Goal: Information Seeking & Learning: Learn about a topic

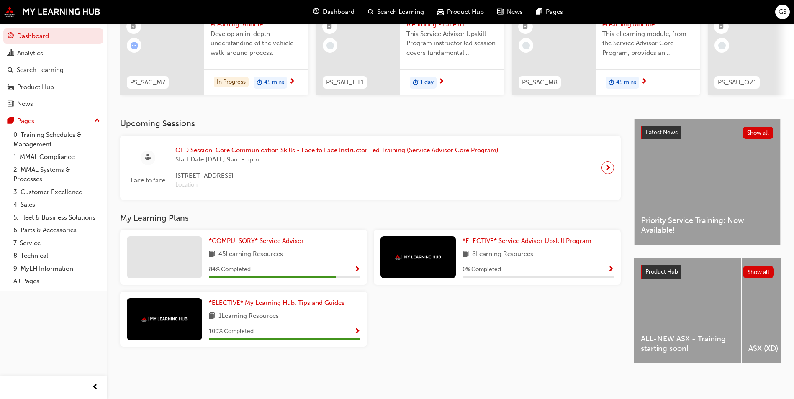
scroll to position [101, 0]
click at [586, 264] on div "0 % Completed" at bounding box center [537, 269] width 151 height 10
click at [611, 266] on span "Show Progress" at bounding box center [610, 270] width 6 height 8
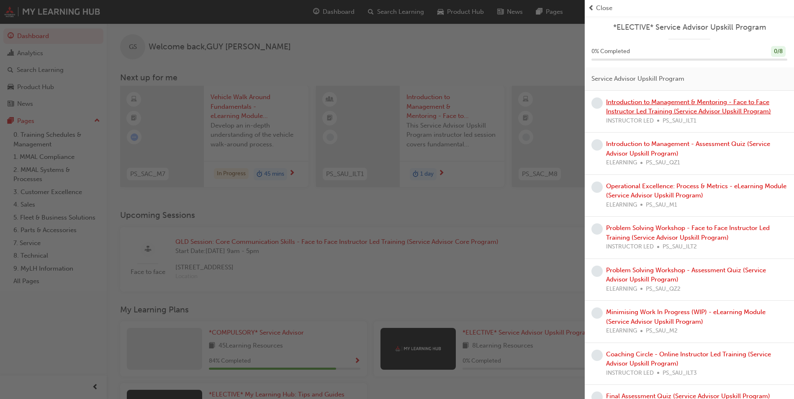
scroll to position [0, 0]
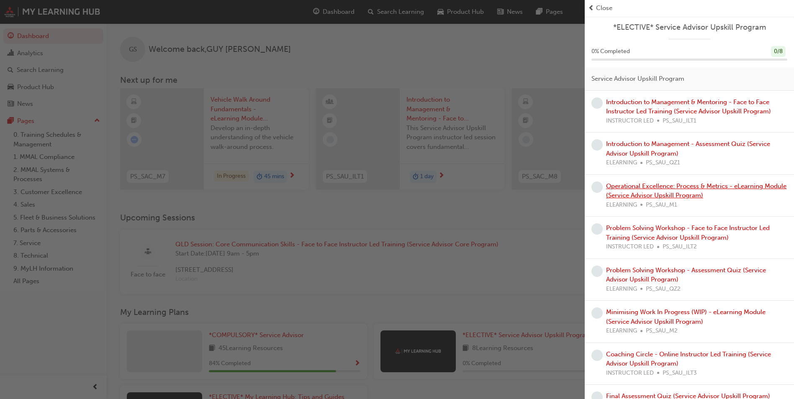
click at [671, 195] on link "Operational Excellence: Process & Metrics - eLearning Module (Service Advisor U…" at bounding box center [696, 190] width 180 height 17
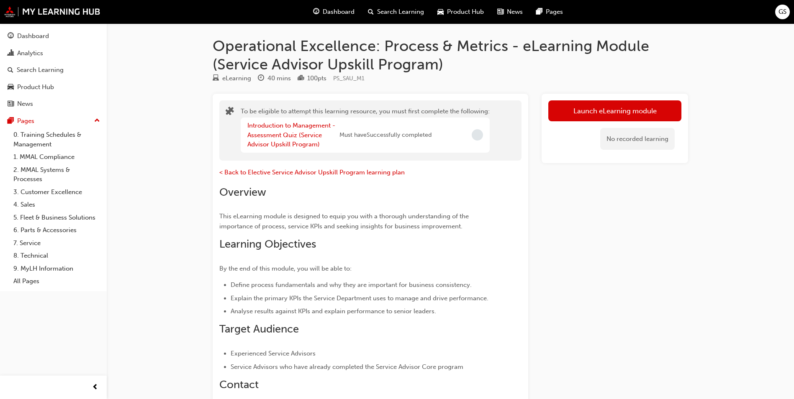
click at [475, 133] on span "Incomplete" at bounding box center [476, 134] width 11 height 11
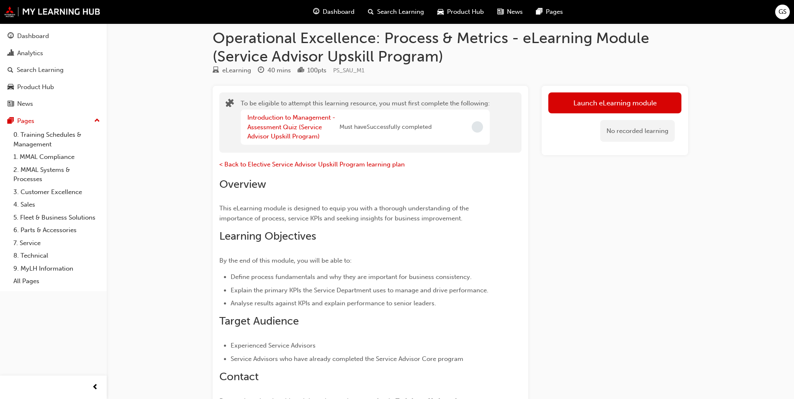
scroll to position [10, 0]
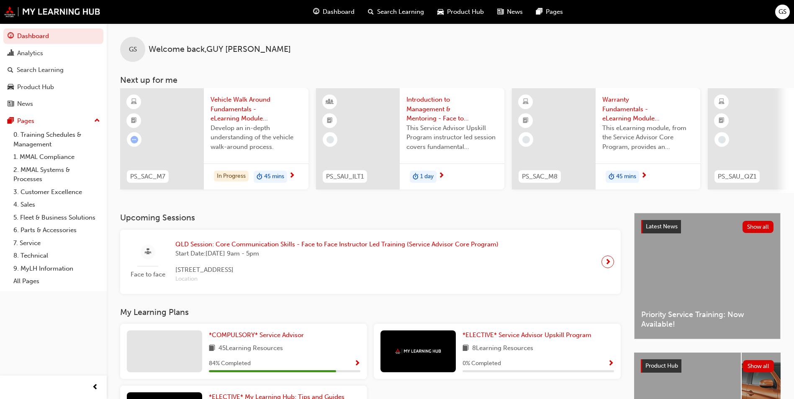
drag, startPoint x: 405, startPoint y: 40, endPoint x: 405, endPoint y: 61, distance: 21.8
click at [405, 40] on div "GS Welcome back , [PERSON_NAME]" at bounding box center [450, 42] width 687 height 38
click at [411, 213] on div "GS Welcome back , [PERSON_NAME] Next up for me PS_SAC_M7 Vehicle Walk Around Fu…" at bounding box center [450, 118] width 687 height 190
drag, startPoint x: 351, startPoint y: 57, endPoint x: 343, endPoint y: 61, distance: 8.6
click at [347, 59] on div "GS Welcome back , [PERSON_NAME]" at bounding box center [450, 42] width 687 height 38
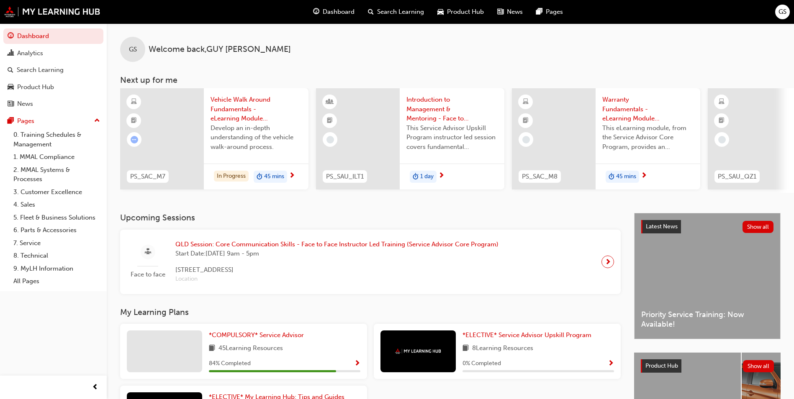
click at [226, 116] on span "Vehicle Walk Around Fundamentals - eLearning Module (Service Advisor Core Progr…" at bounding box center [255, 109] width 91 height 28
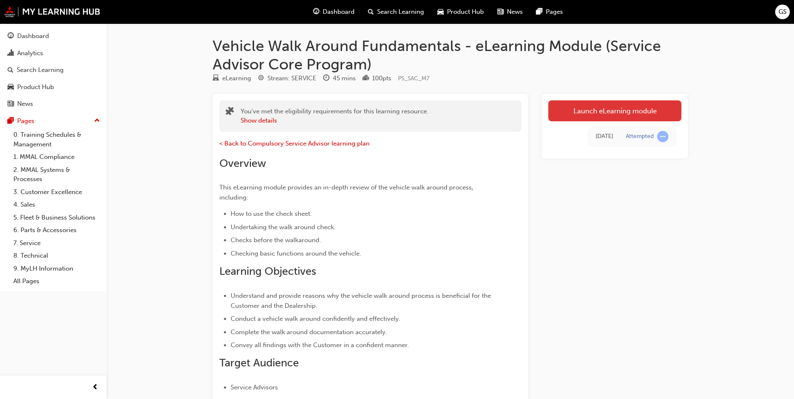
click at [598, 113] on link "Launch eLearning module" at bounding box center [614, 110] width 133 height 21
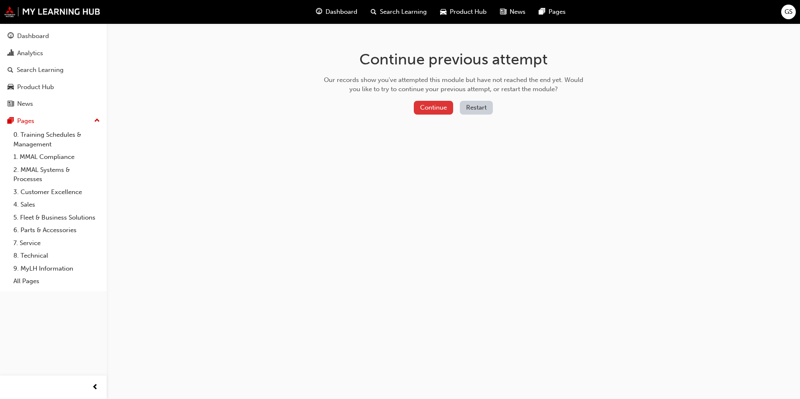
click at [430, 107] on button "Continue" at bounding box center [433, 108] width 39 height 14
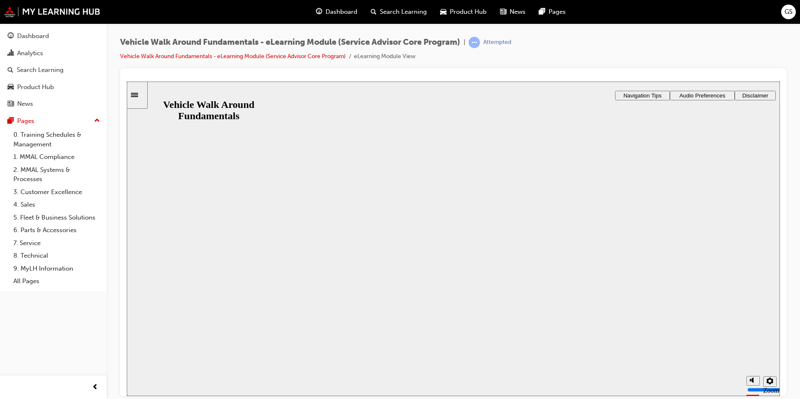
click at [159, 388] on button "Resume" at bounding box center [143, 393] width 32 height 10
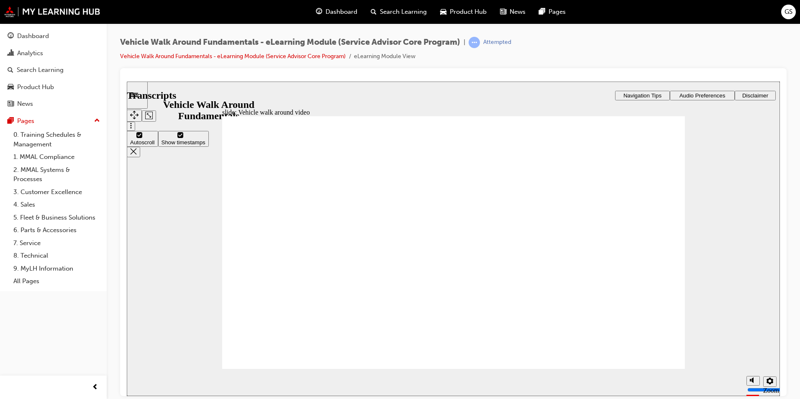
click at [553, 75] on div at bounding box center [453, 78] width 653 height 7
click at [35, 142] on link "0. Training Schedules & Management" at bounding box center [56, 139] width 93 height 22
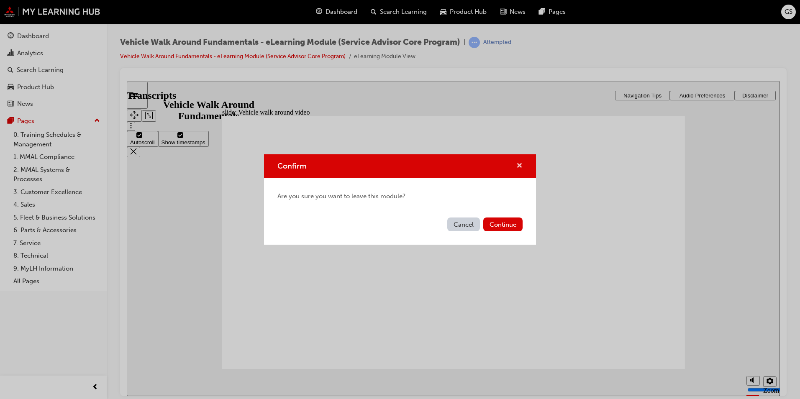
click at [520, 163] on span "cross-icon" at bounding box center [519, 167] width 6 height 8
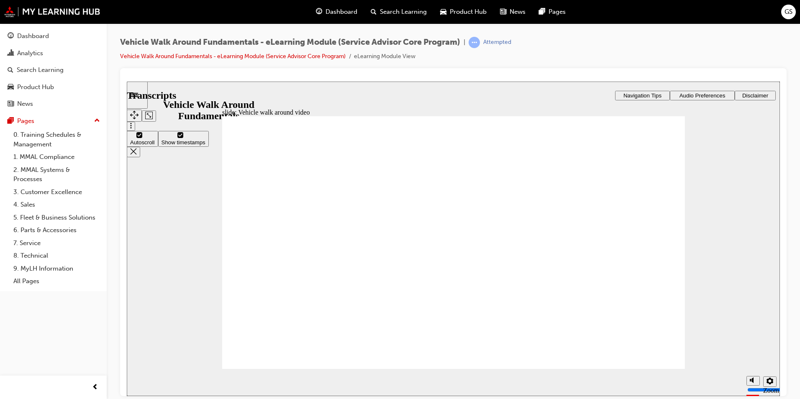
click at [143, 95] on icon "Sidebar Toggle" at bounding box center [137, 94] width 13 height 5
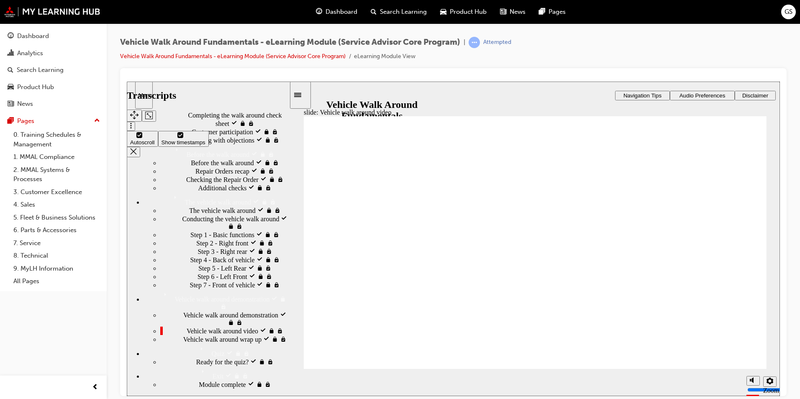
scroll to position [371, 0]
click at [196, 326] on span "Vehicle walk around video visited" at bounding box center [232, 330] width 91 height 8
click at [208, 310] on span "Vehicle walk around demonstration visited" at bounding box center [236, 317] width 106 height 15
click at [218, 326] on span "Vehicle walk around video visited" at bounding box center [232, 330] width 91 height 8
click at [216, 335] on span "Vehicle walk around wrap up locked" at bounding box center [232, 339] width 98 height 8
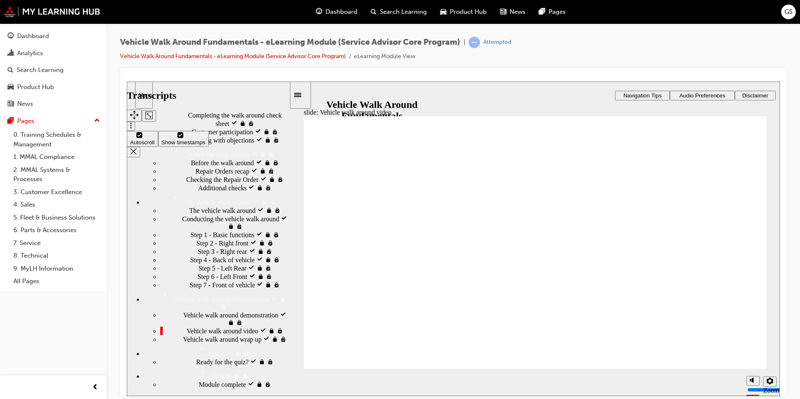
click at [214, 326] on span "Vehicle walk around video visited" at bounding box center [232, 330] width 91 height 8
drag, startPoint x: 553, startPoint y: 235, endPoint x: 623, endPoint y: 146, distance: 112.9
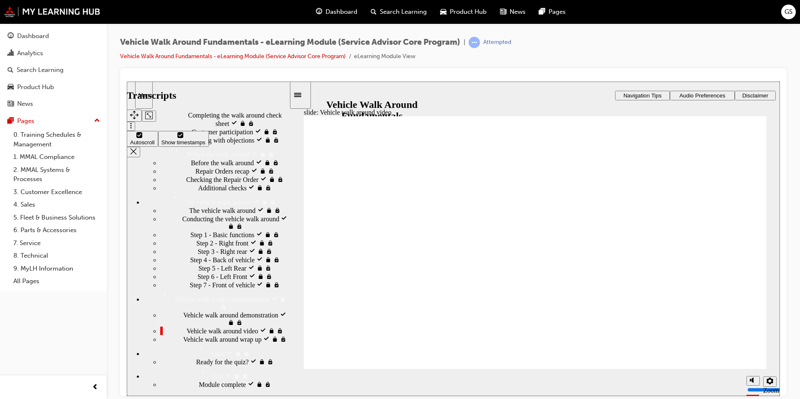
click at [143, 96] on div "Menu" at bounding box center [143, 95] width 11 height 6
drag, startPoint x: 537, startPoint y: 187, endPoint x: 441, endPoint y: 163, distance: 99.1
click at [33, 38] on div "Dashboard" at bounding box center [33, 36] width 32 height 10
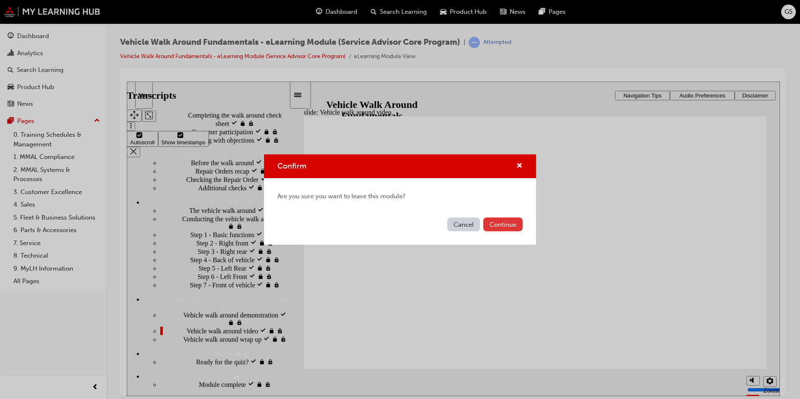
type input "61"
click at [507, 220] on button "Continue" at bounding box center [502, 225] width 39 height 14
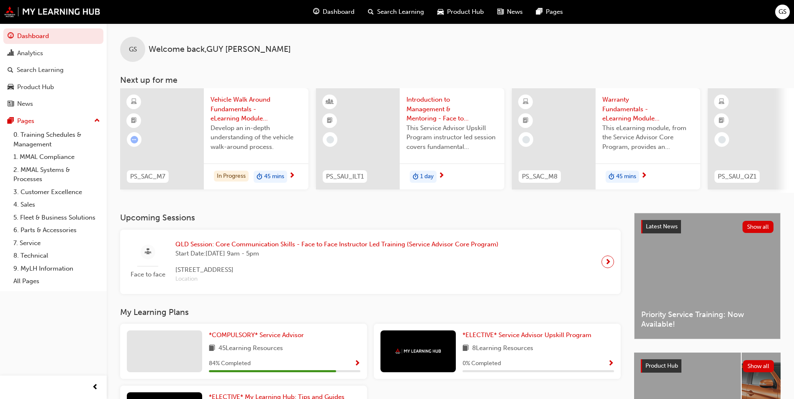
click at [292, 175] on span "next-icon" at bounding box center [292, 176] width 6 height 8
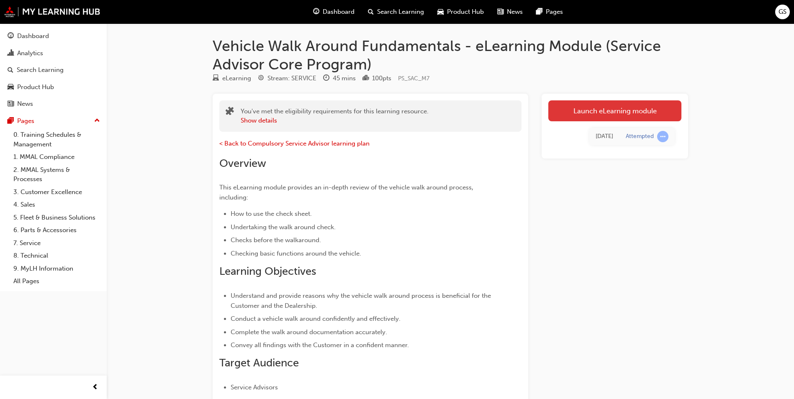
click at [631, 116] on link "Launch eLearning module" at bounding box center [614, 110] width 133 height 21
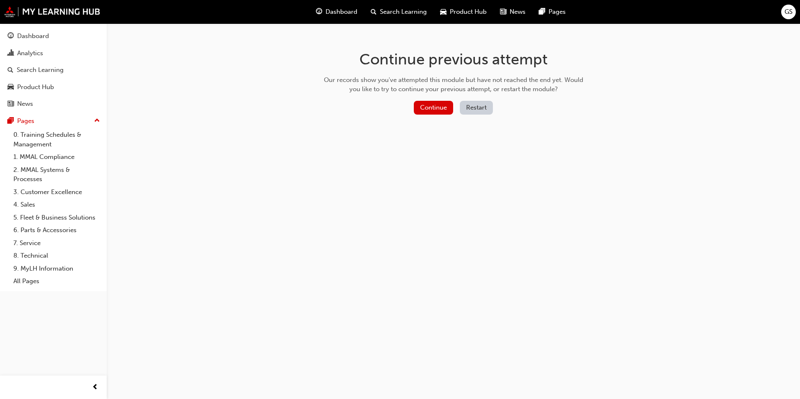
click at [475, 106] on button "Restart" at bounding box center [476, 108] width 33 height 14
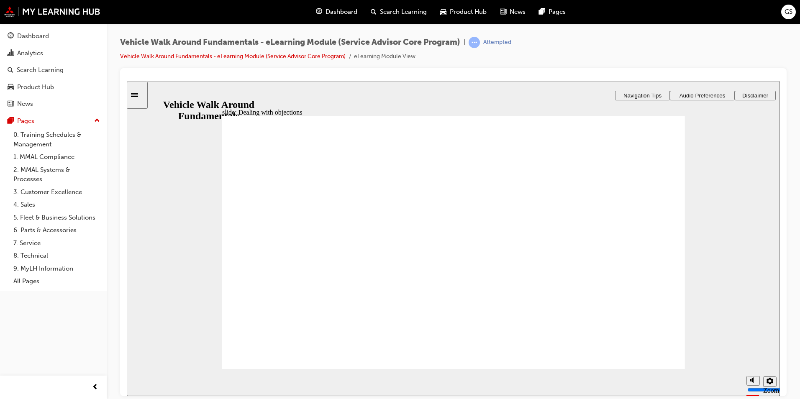
drag, startPoint x: 618, startPoint y: 364, endPoint x: 686, endPoint y: 349, distance: 69.7
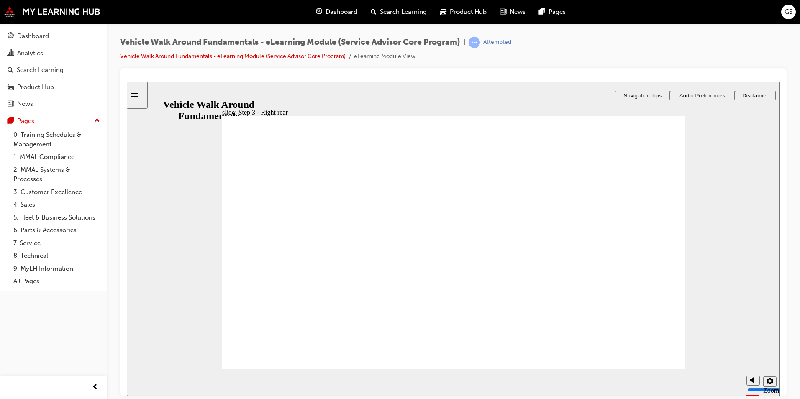
drag, startPoint x: 653, startPoint y: 159, endPoint x: 461, endPoint y: 194, distance: 195.2
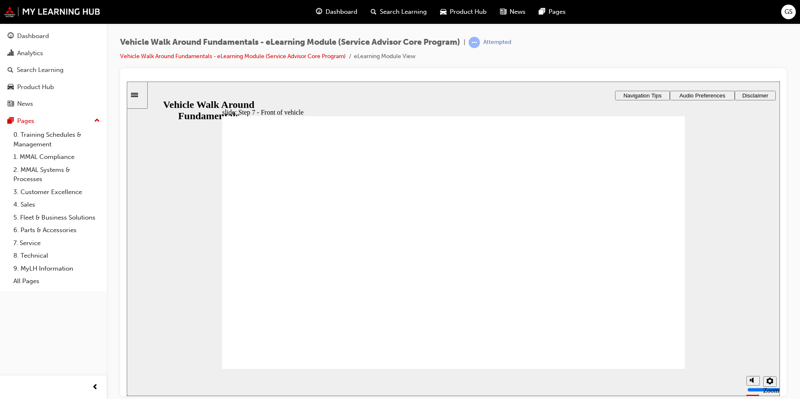
drag, startPoint x: 655, startPoint y: 159, endPoint x: 621, endPoint y: 183, distance: 42.0
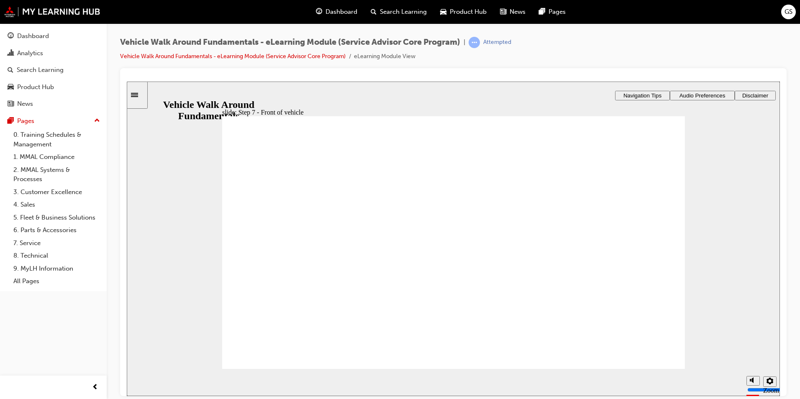
click at [579, 51] on div "Vehicle Walk Around Fundamentals - eLearning Module (Service Advisor Core Progr…" at bounding box center [453, 52] width 666 height 31
click at [707, 241] on div "slide: Vehicle walk around video Rectangle 1 Rectangle 3 Topic 4: Vehicle walk …" at bounding box center [453, 238] width 653 height 315
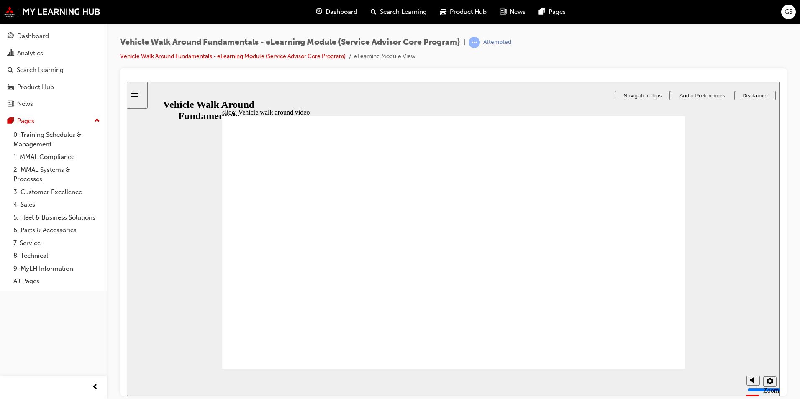
click at [726, 281] on div "slide: Vehicle walk around video Rectangle 1 Rectangle 3 Topic 4: Vehicle walk …" at bounding box center [453, 238] width 653 height 315
